Goal: Obtain resource: Obtain resource

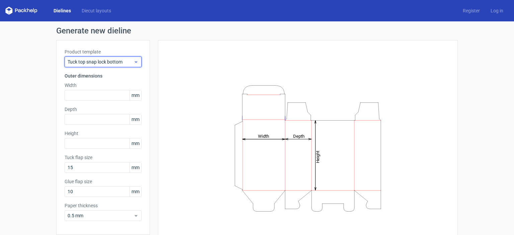
click at [118, 61] on span "Tuck top snap lock bottom" at bounding box center [101, 62] width 66 height 7
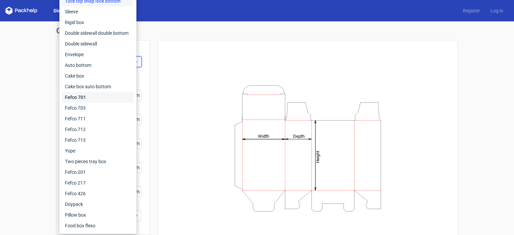
click at [82, 98] on div "Fefco 701" at bounding box center [98, 97] width 72 height 11
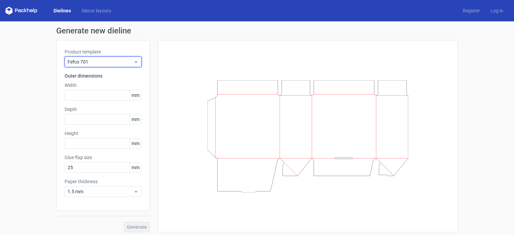
click at [95, 62] on span "Fefco 701" at bounding box center [101, 62] width 66 height 7
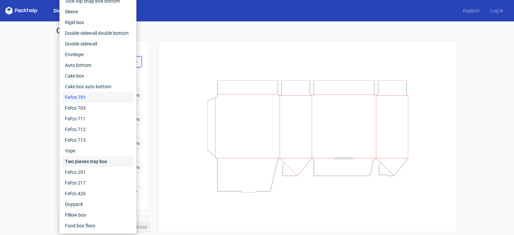
click at [84, 161] on div "Two pieces tray box" at bounding box center [98, 161] width 72 height 11
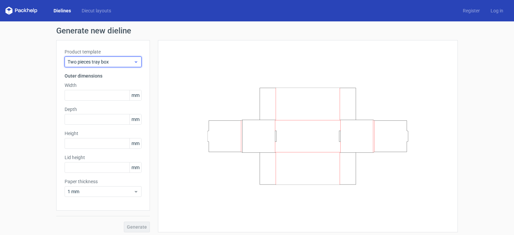
click at [98, 61] on span "Two pieces tray box" at bounding box center [101, 62] width 66 height 7
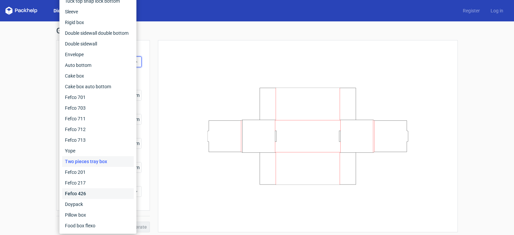
click at [85, 194] on div "Fefco 426" at bounding box center [98, 194] width 72 height 11
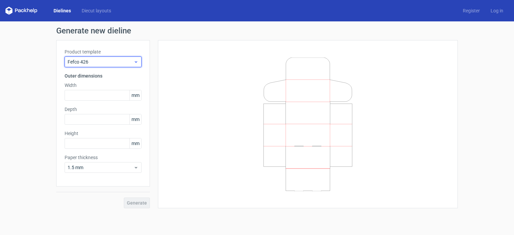
click at [96, 63] on span "Fefco 426" at bounding box center [101, 62] width 66 height 7
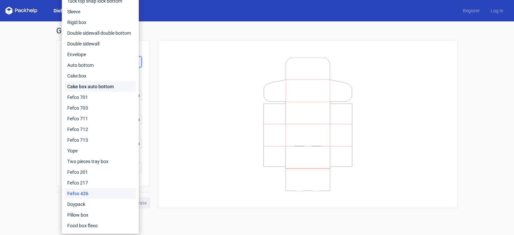
click at [76, 88] on div "Cake box auto bottom" at bounding box center [101, 86] width 72 height 11
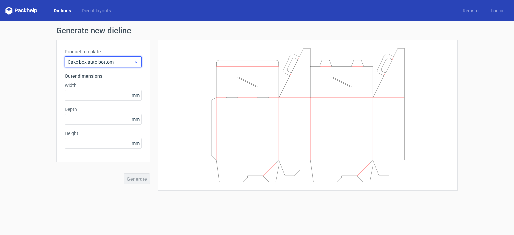
click at [88, 62] on span "Cake box auto bottom" at bounding box center [101, 62] width 66 height 7
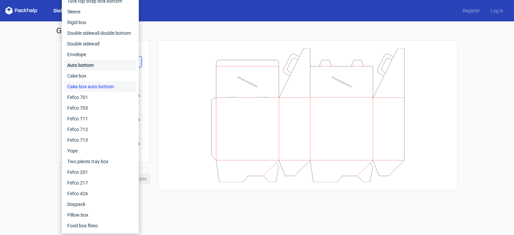
click at [85, 67] on div "Auto bottom" at bounding box center [101, 65] width 72 height 11
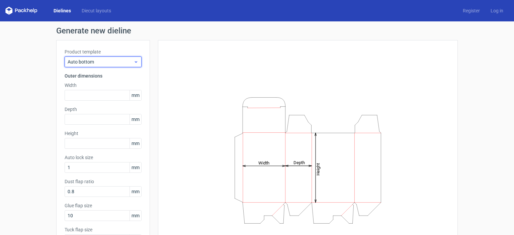
click at [88, 60] on span "Auto bottom" at bounding box center [101, 62] width 66 height 7
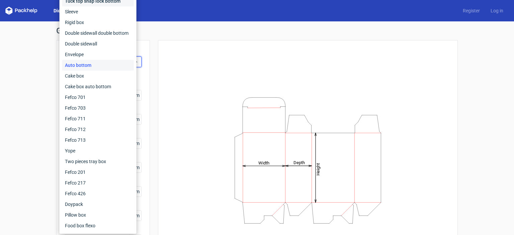
click at [100, 2] on div "Tuck top snap lock bottom" at bounding box center [98, 1] width 72 height 11
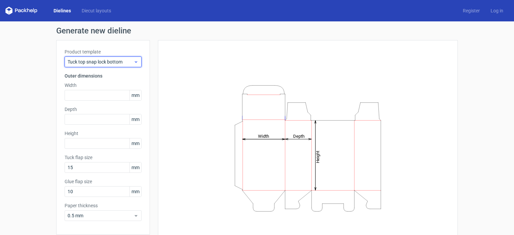
click at [110, 59] on span "Tuck top snap lock bottom" at bounding box center [101, 62] width 66 height 7
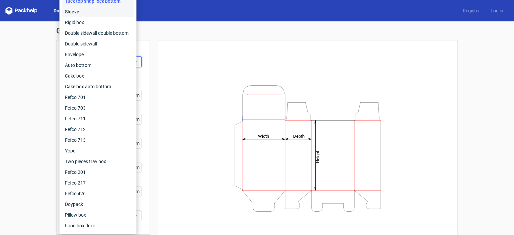
click at [78, 10] on div "Sleeve" at bounding box center [98, 11] width 72 height 11
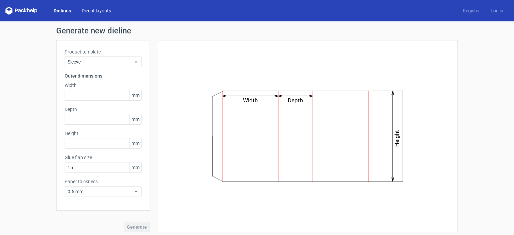
click at [89, 9] on link "Diecut layouts" at bounding box center [96, 10] width 40 height 7
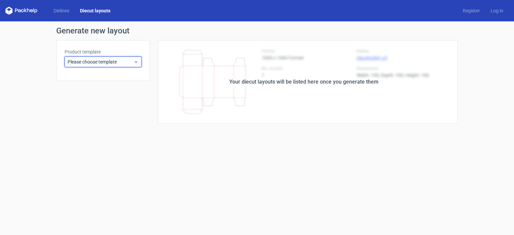
click at [113, 61] on span "Please choose template" at bounding box center [101, 62] width 66 height 7
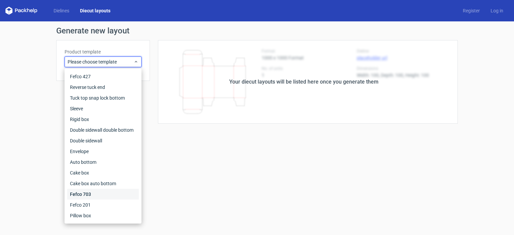
click at [80, 191] on div "Fefco 703" at bounding box center [103, 194] width 72 height 11
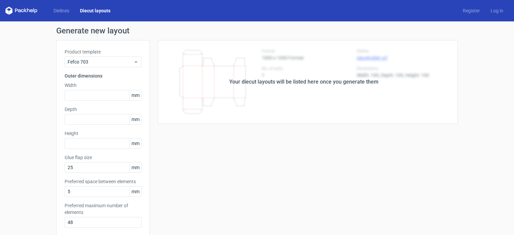
click at [28, 9] on icon at bounding box center [28, 10] width 3 height 4
click at [57, 10] on link "Dielines" at bounding box center [61, 10] width 26 height 7
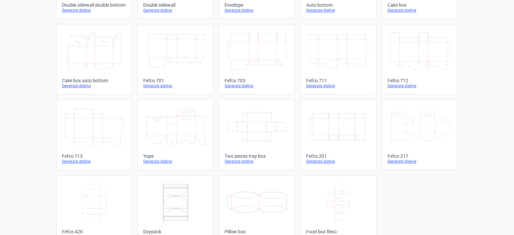
scroll to position [182, 0]
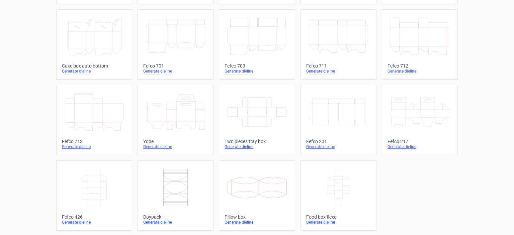
click at [69, 185] on icon at bounding box center [94, 188] width 59 height 38
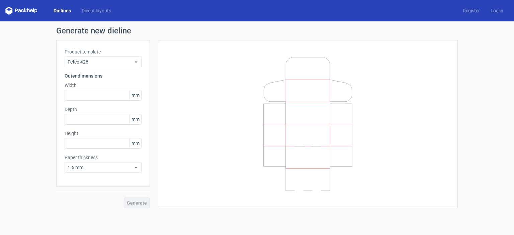
click at [138, 95] on span "mm" at bounding box center [136, 95] width 12 height 10
click at [113, 95] on input "text" at bounding box center [103, 95] width 77 height 11
click at [138, 166] on icon at bounding box center [136, 167] width 5 height 5
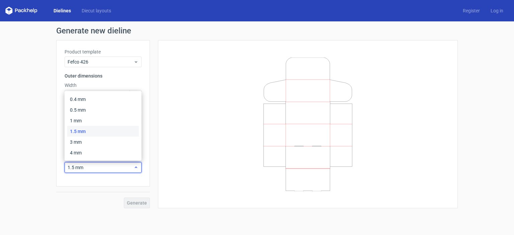
click at [138, 166] on icon at bounding box center [136, 167] width 5 height 5
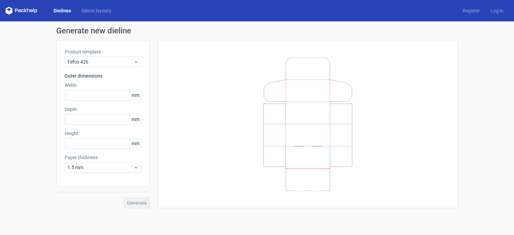
click at [62, 5] on div "Dielines Diecut layouts Register Log in" at bounding box center [257, 10] width 514 height 21
click at [64, 10] on link "Dielines" at bounding box center [62, 10] width 28 height 7
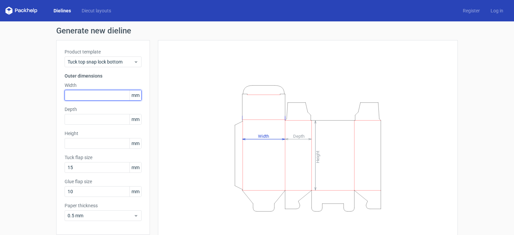
click at [88, 95] on input "text" at bounding box center [103, 95] width 77 height 11
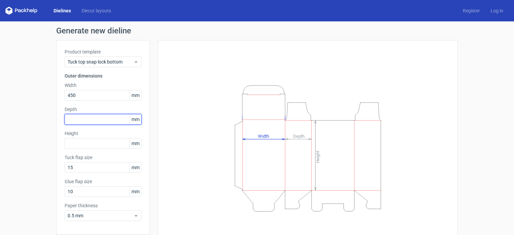
click at [91, 119] on input "text" at bounding box center [103, 119] width 77 height 11
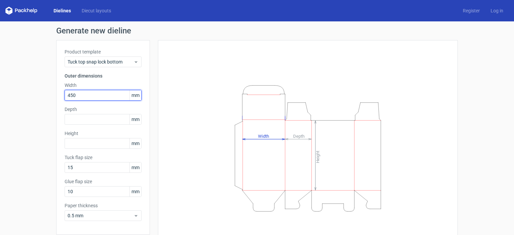
drag, startPoint x: 82, startPoint y: 93, endPoint x: 31, endPoint y: 101, distance: 51.5
click at [31, 101] on div "Generate new dieline Product template Tuck top snap lock bottom Outer dimension…" at bounding box center [257, 141] width 514 height 241
type input "495"
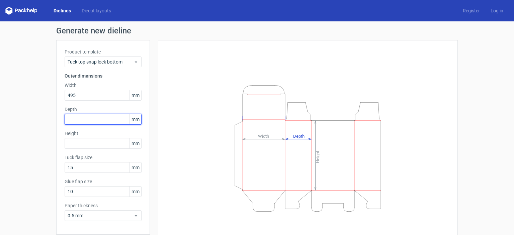
click at [75, 119] on input "text" at bounding box center [103, 119] width 77 height 11
type input "210"
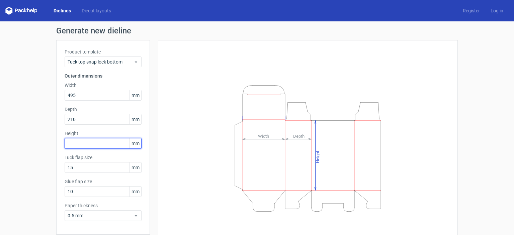
click at [77, 139] on input "text" at bounding box center [103, 143] width 77 height 11
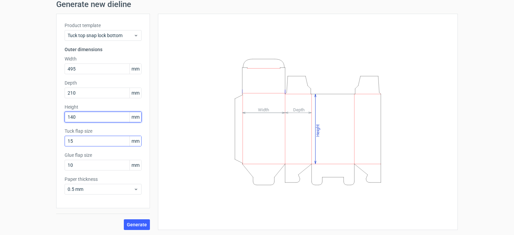
type input "140"
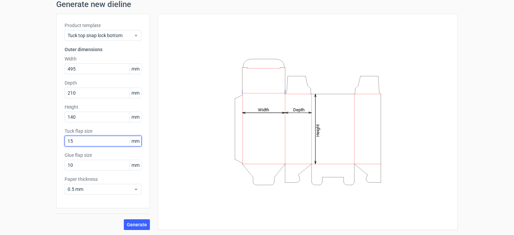
drag, startPoint x: 100, startPoint y: 140, endPoint x: 49, endPoint y: 143, distance: 50.6
click at [49, 143] on div "Generate new dieline Product template Tuck top snap lock bottom Outer dimension…" at bounding box center [257, 115] width 514 height 241
type input "15"
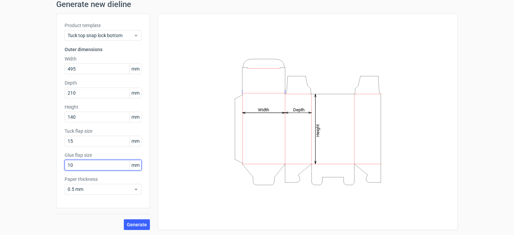
click at [84, 166] on input "10" at bounding box center [103, 165] width 77 height 11
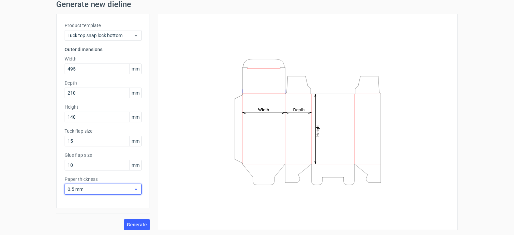
click at [92, 188] on span "0.5 mm" at bounding box center [101, 189] width 66 height 7
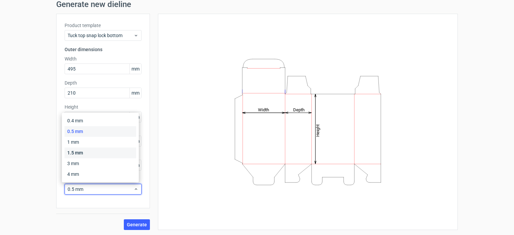
click at [81, 152] on div "1.5 mm" at bounding box center [101, 153] width 72 height 11
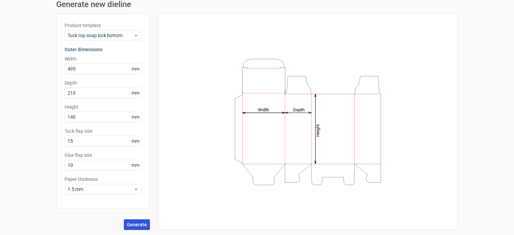
click at [134, 228] on button "Generate" at bounding box center [137, 225] width 26 height 11
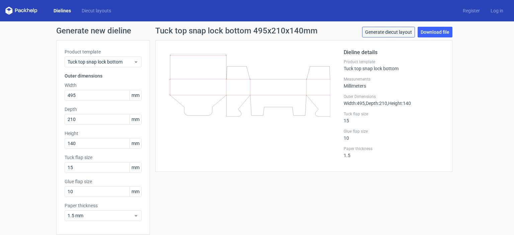
click at [384, 31] on link "Generate diecut layout" at bounding box center [388, 32] width 53 height 11
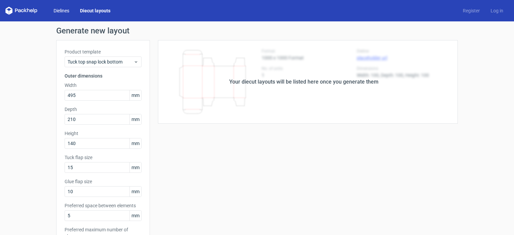
click at [62, 10] on link "Dielines" at bounding box center [61, 10] width 26 height 7
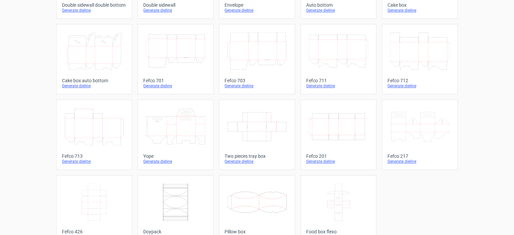
scroll to position [182, 0]
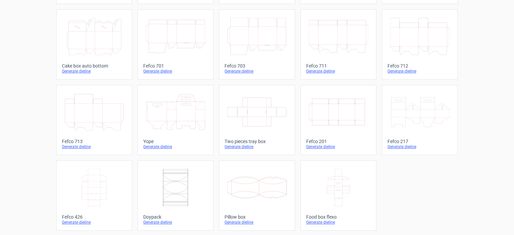
click at [94, 179] on icon at bounding box center [94, 188] width 59 height 38
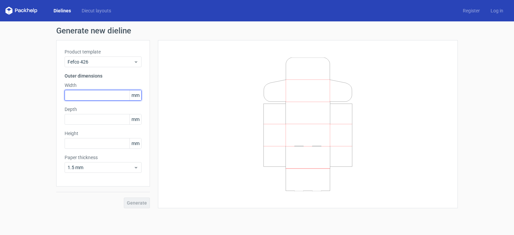
click at [94, 100] on input "text" at bounding box center [103, 95] width 77 height 11
type input "495"
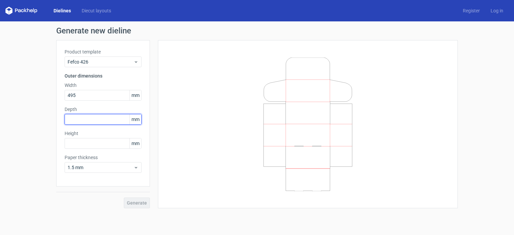
click at [76, 120] on input "text" at bounding box center [103, 119] width 77 height 11
type input "210"
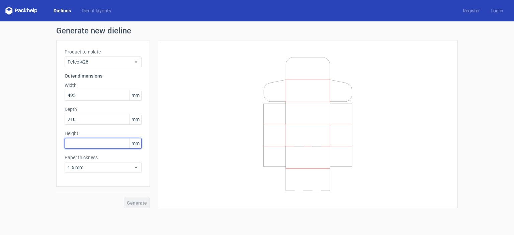
click at [78, 143] on input "text" at bounding box center [103, 143] width 77 height 11
type input "140"
click at [128, 198] on button "Generate" at bounding box center [137, 203] width 26 height 11
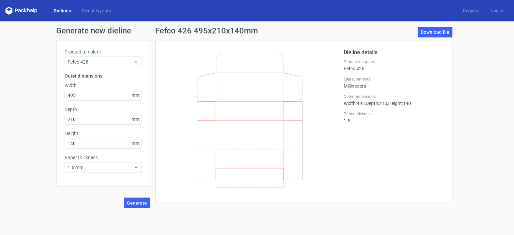
click at [15, 10] on icon at bounding box center [21, 11] width 32 height 8
click at [22, 10] on icon at bounding box center [21, 11] width 32 height 8
click at [429, 32] on link "Download file" at bounding box center [435, 32] width 35 height 11
click at [481, 9] on link "Register" at bounding box center [472, 10] width 28 height 7
click at [493, 10] on link "Log in" at bounding box center [497, 10] width 23 height 7
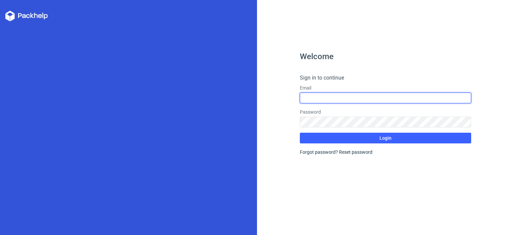
click at [351, 94] on input "text" at bounding box center [385, 98] width 171 height 11
type input "[EMAIL_ADDRESS][DOMAIN_NAME]"
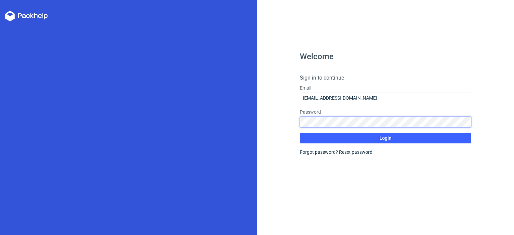
click at [238, 116] on div "Welcome Sign in to continue Email [EMAIL_ADDRESS][DOMAIN_NAME] Password Login F…" at bounding box center [257, 117] width 514 height 235
click at [292, 120] on div "Welcome Sign in to continue Email [EMAIL_ADDRESS][DOMAIN_NAME] Password Login F…" at bounding box center [385, 117] width 257 height 235
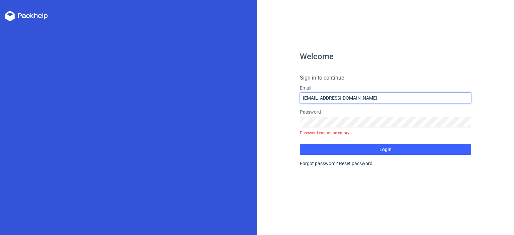
click at [399, 99] on input "[EMAIL_ADDRESS][DOMAIN_NAME]" at bounding box center [385, 98] width 171 height 11
drag, startPoint x: 399, startPoint y: 98, endPoint x: 277, endPoint y: 98, distance: 122.2
click at [277, 98] on div "Welcome Sign in to continue Email [EMAIL_ADDRESS][DOMAIN_NAME] Password Passwor…" at bounding box center [385, 117] width 257 height 235
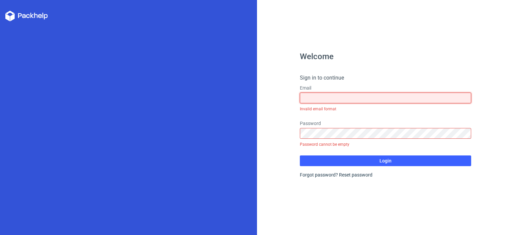
click at [319, 97] on input "text" at bounding box center [385, 98] width 171 height 11
type input "[EMAIL_ADDRESS][DOMAIN_NAME]"
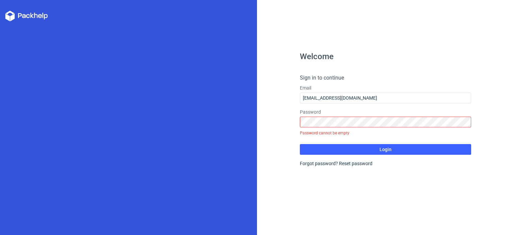
click at [328, 166] on div "Forgot password? Reset password" at bounding box center [385, 163] width 171 height 7
click at [340, 163] on link "Reset password" at bounding box center [355, 163] width 33 height 5
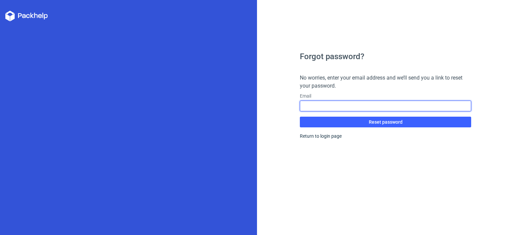
click at [328, 104] on input "text" at bounding box center [385, 106] width 171 height 11
type input "[EMAIL_ADDRESS][DOMAIN_NAME]"
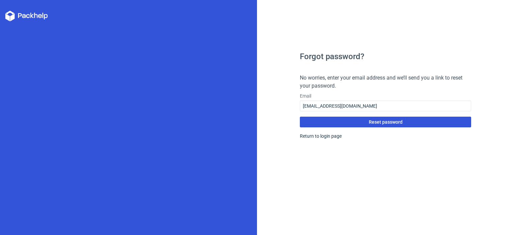
click at [372, 124] on span "Reset password" at bounding box center [386, 122] width 34 height 5
click at [370, 123] on span "Reset password" at bounding box center [386, 122] width 34 height 5
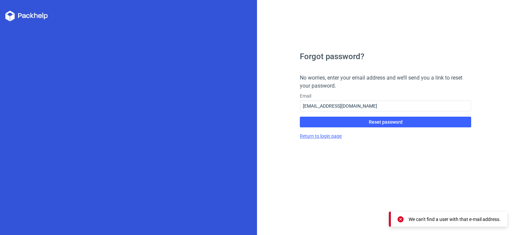
click at [336, 136] on link "Return to login page" at bounding box center [321, 136] width 42 height 5
